Goal: Task Accomplishment & Management: Use online tool/utility

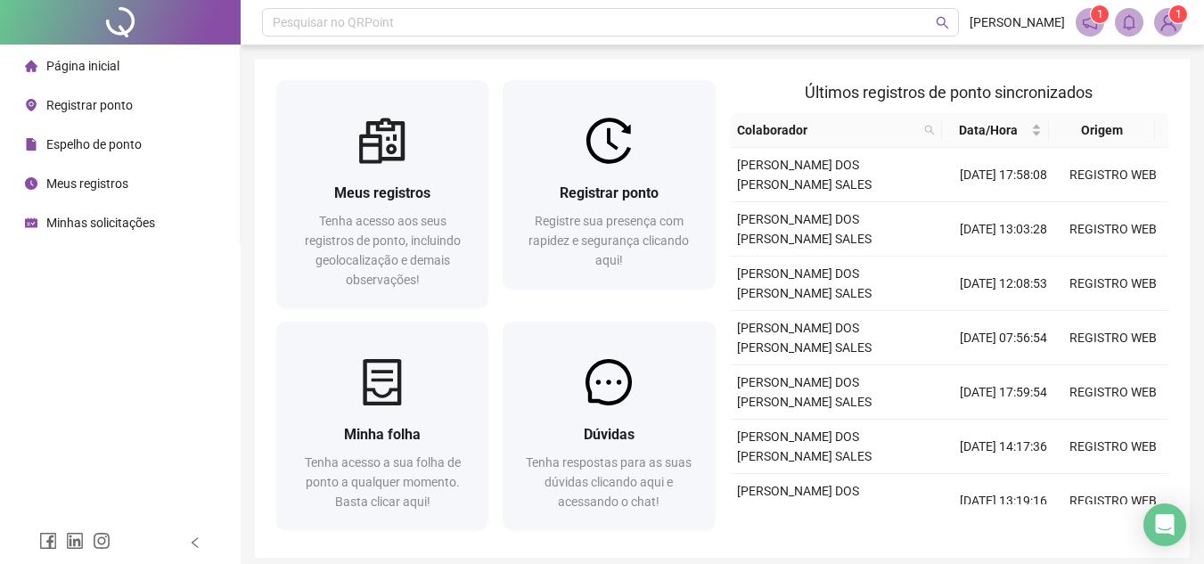
click at [120, 53] on li "Página inicial" at bounding box center [120, 66] width 233 height 36
click at [127, 92] on div "Registrar ponto" at bounding box center [79, 105] width 108 height 36
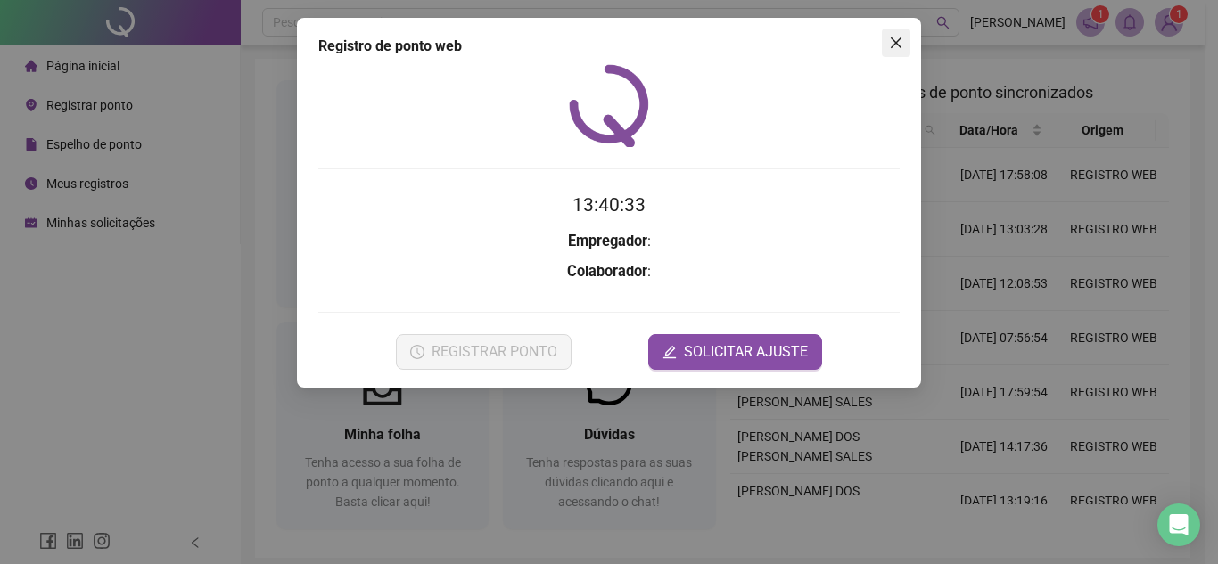
click at [889, 43] on icon "close" at bounding box center [896, 43] width 14 height 14
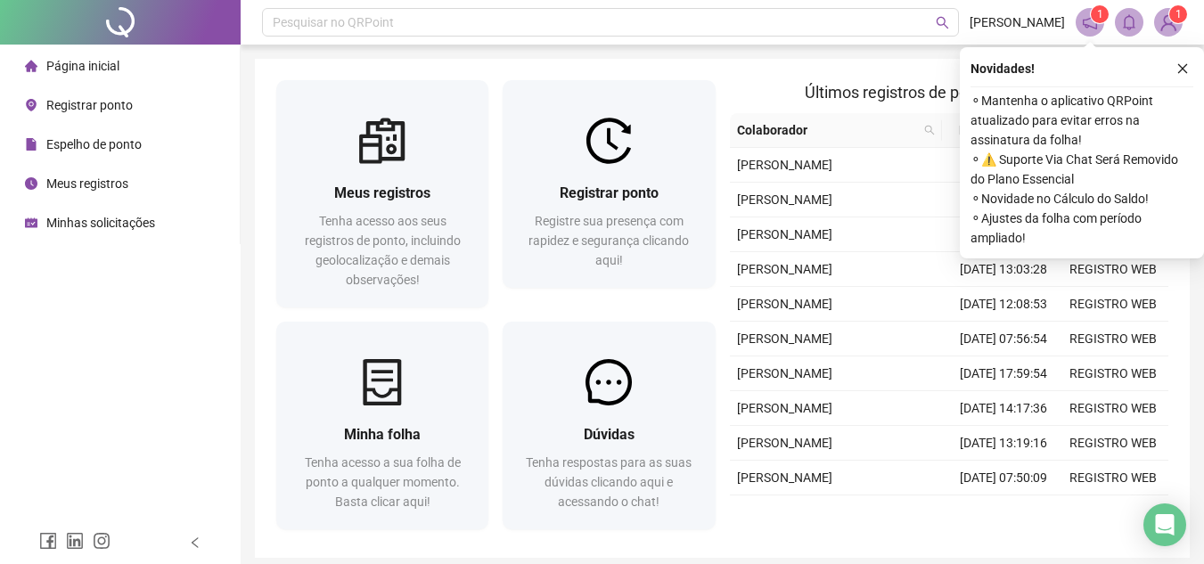
click at [82, 46] on ul "Página inicial Registrar ponto Espelho de ponto Meus registros Minhas solicitaç…" at bounding box center [120, 145] width 241 height 200
click at [1183, 75] on button "button" at bounding box center [1182, 68] width 21 height 21
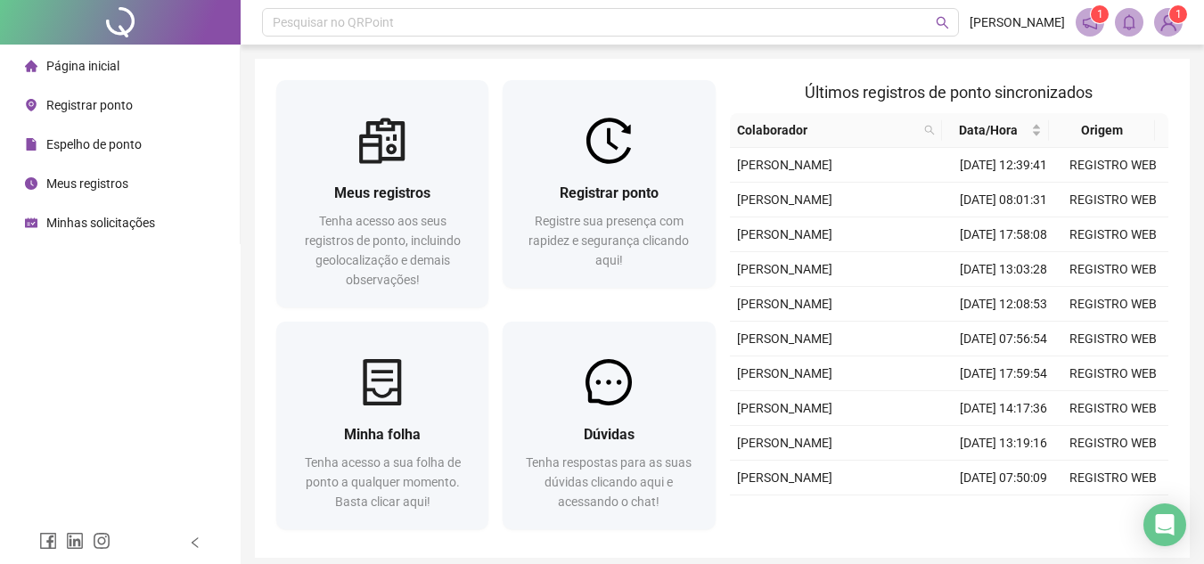
click at [84, 105] on span "Registrar ponto" at bounding box center [89, 105] width 86 height 14
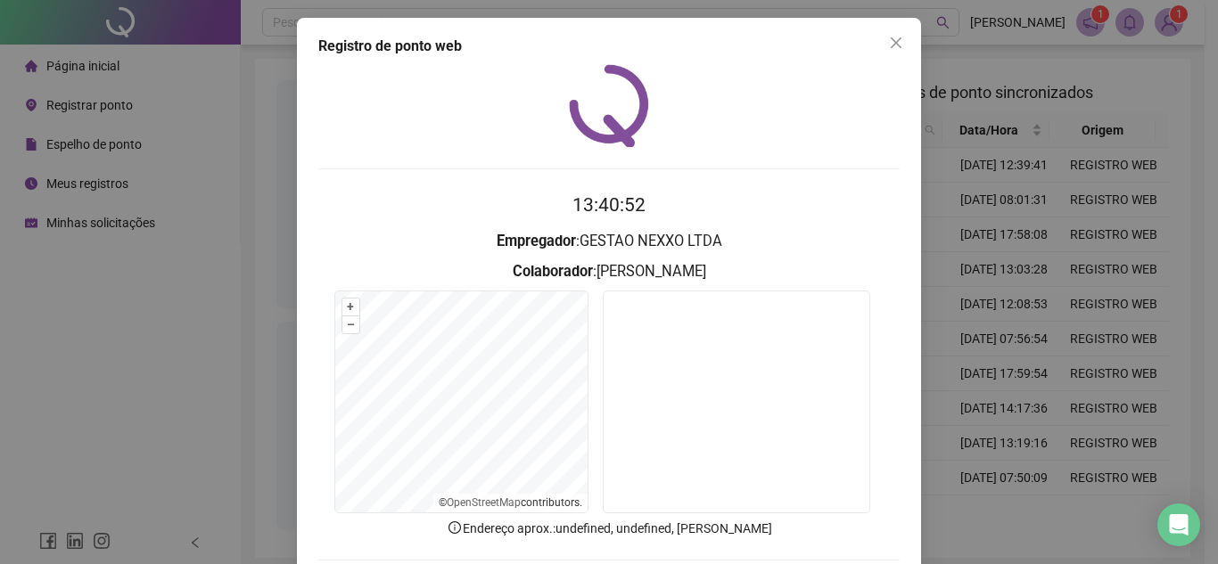
scroll to position [93, 0]
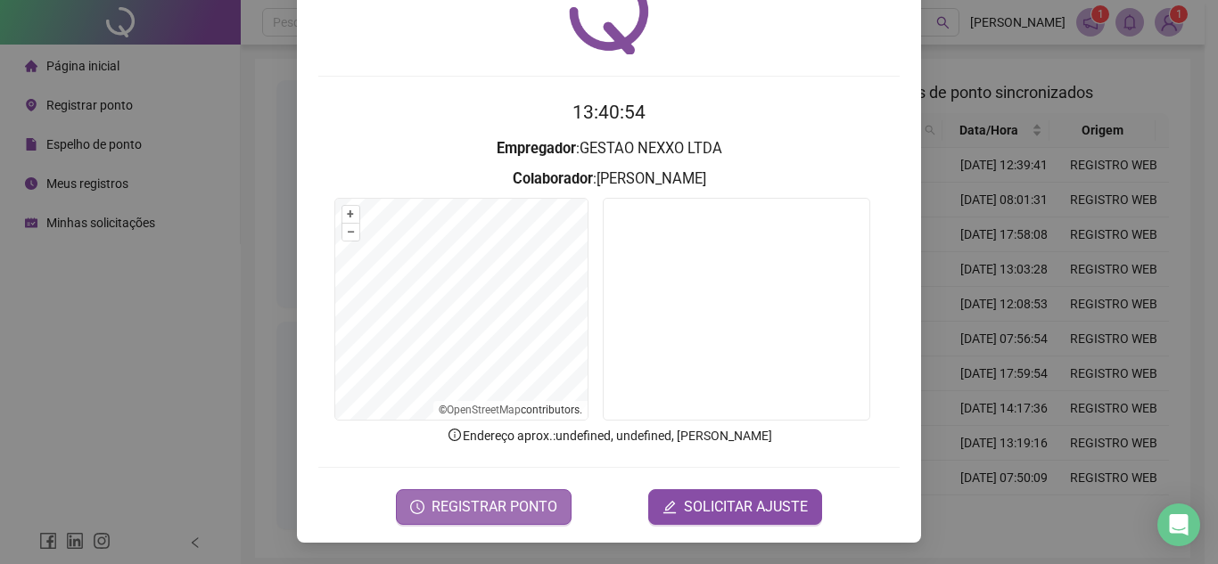
click at [492, 524] on button "REGISTRAR PONTO" at bounding box center [484, 507] width 176 height 36
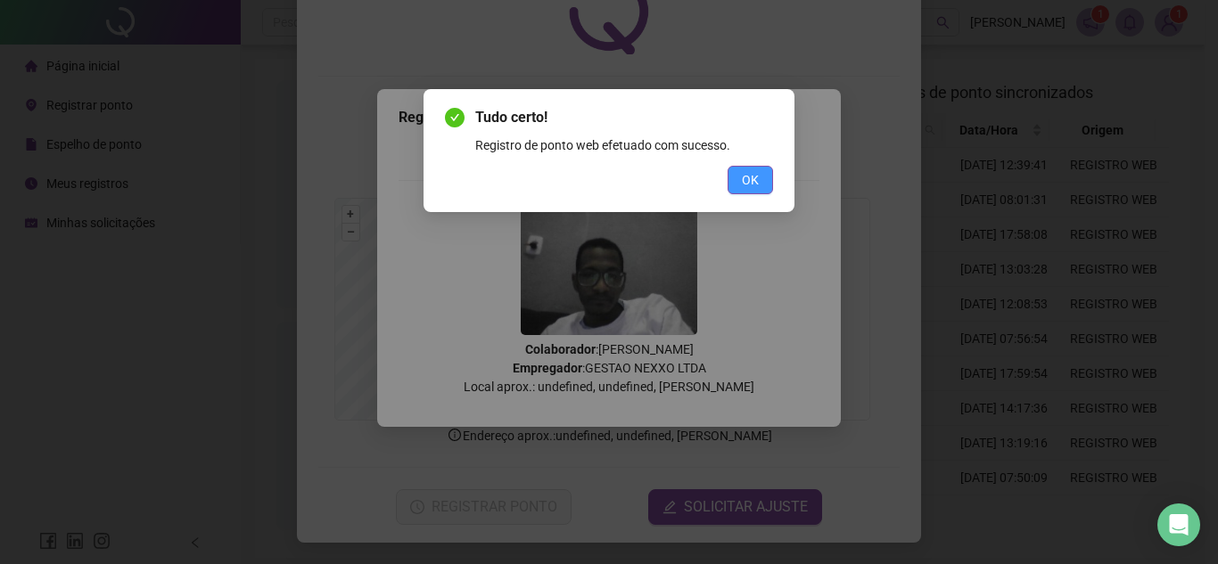
click at [760, 186] on button "OK" at bounding box center [749, 180] width 45 height 29
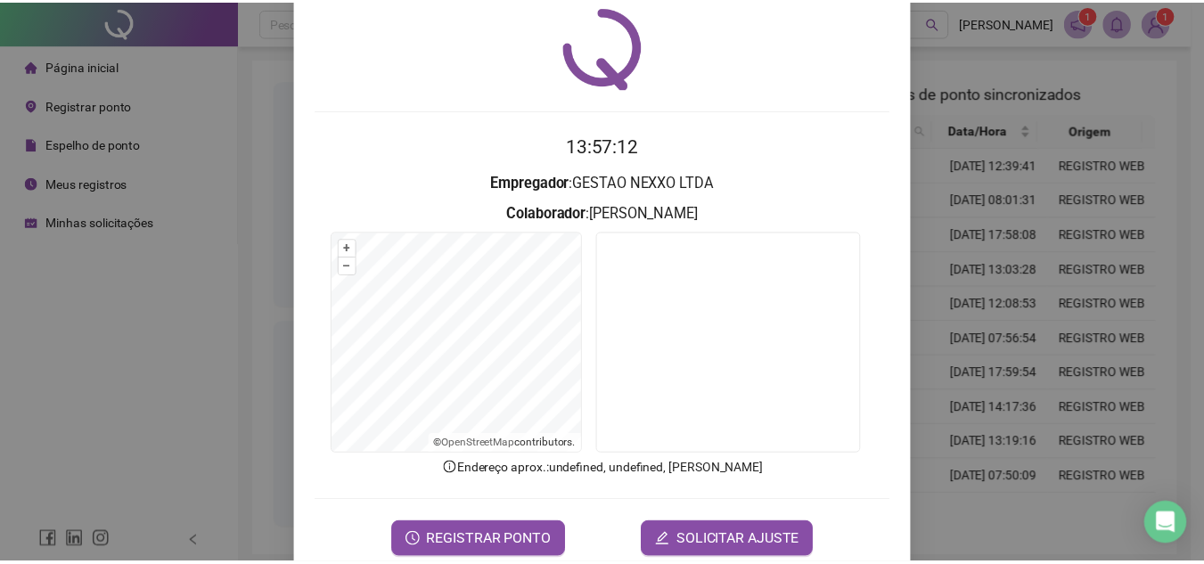
scroll to position [38, 0]
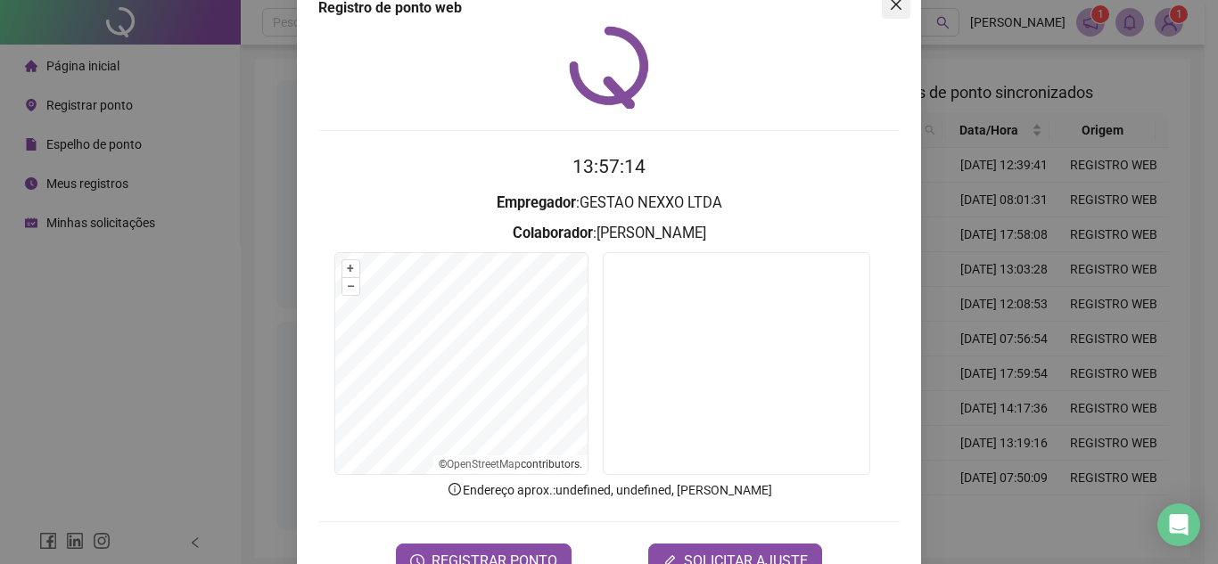
click at [892, 6] on icon "close" at bounding box center [896, 4] width 11 height 11
